Goal: Task Accomplishment & Management: Manage account settings

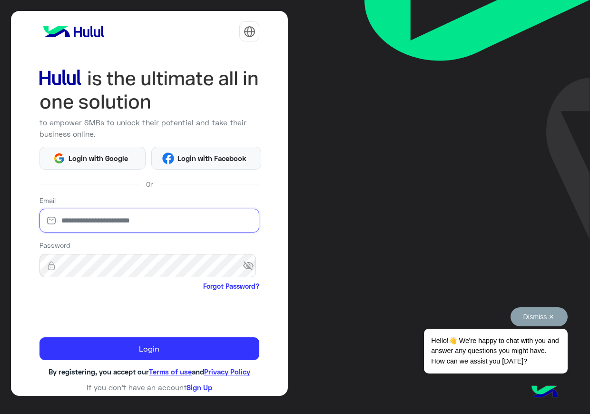
type input "**********"
click at [526, 315] on button "Dismiss ✕" at bounding box center [539, 316] width 57 height 19
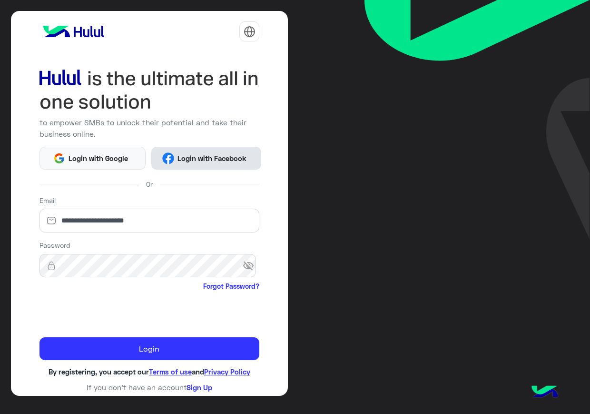
click at [173, 151] on button "Login with Facebook" at bounding box center [206, 158] width 110 height 23
